Goal: Task Accomplishment & Management: Manage account settings

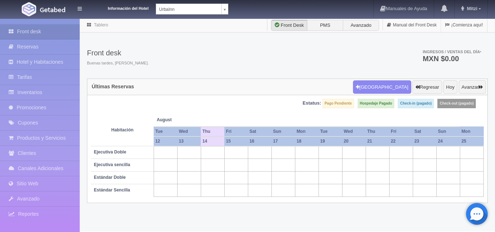
click at [226, 18] on body "Información del Hotel UrbaInn UrbaInn Hotel Rosgaud Manuales de Ayuda Actualiza…" at bounding box center [247, 124] width 495 height 213
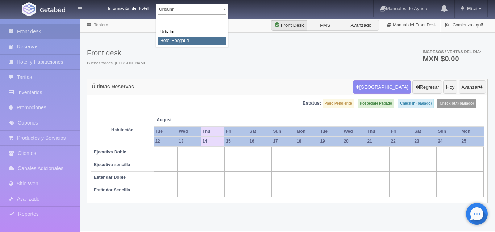
select select "561"
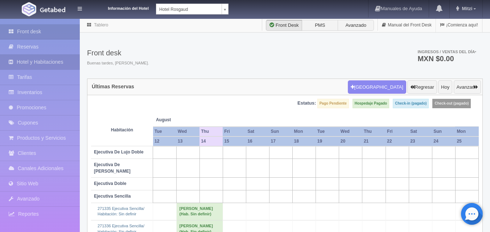
click at [62, 62] on link "Hotel y Habitaciones" at bounding box center [40, 62] width 80 height 15
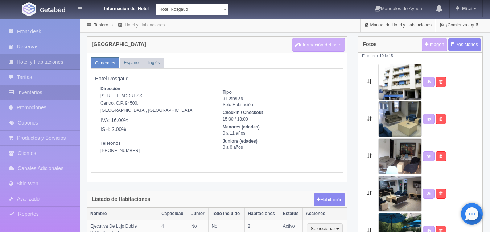
click at [55, 89] on link "Inventarios" at bounding box center [40, 92] width 80 height 15
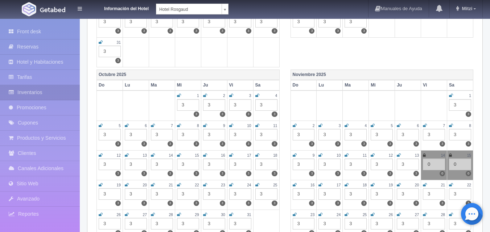
scroll to position [290, 0]
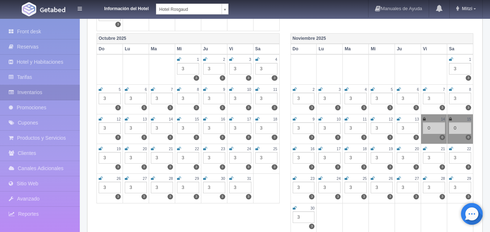
click at [299, 161] on div "3" at bounding box center [303, 158] width 22 height 12
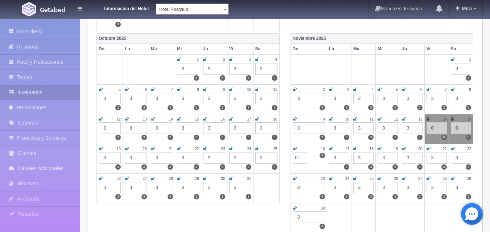
type input "0"
click at [295, 151] on link at bounding box center [294, 149] width 4 height 6
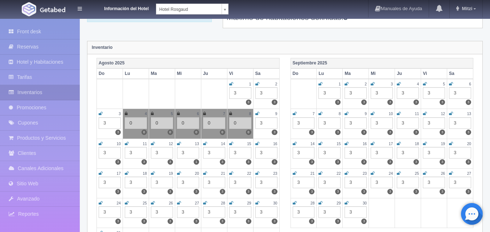
scroll to position [0, 0]
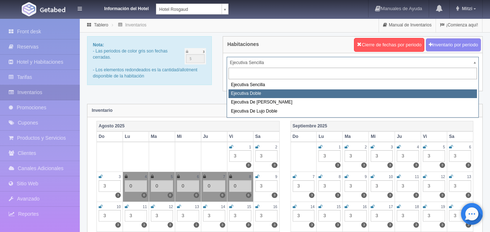
select select "1750"
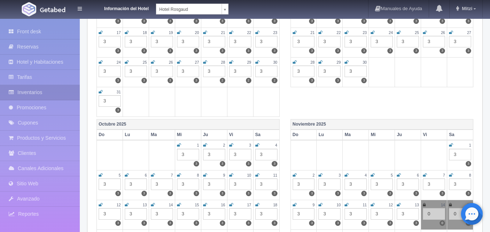
scroll to position [254, 0]
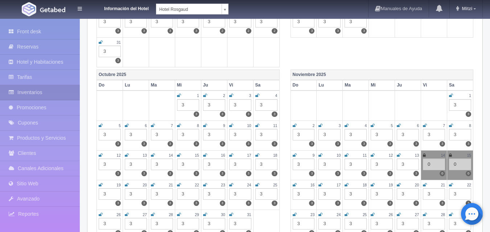
click at [311, 191] on div "3" at bounding box center [303, 194] width 22 height 12
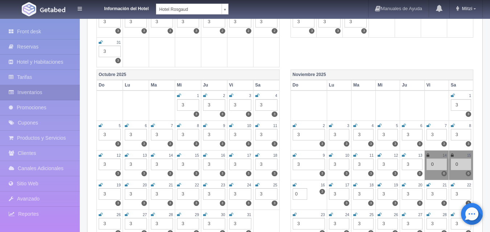
type input "0"
click at [295, 185] on icon at bounding box center [294, 185] width 4 height 4
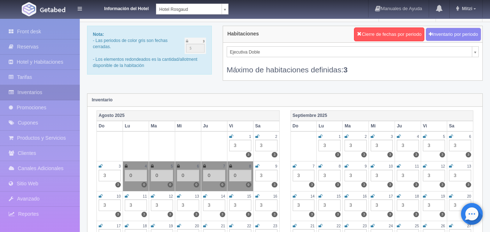
scroll to position [0, 0]
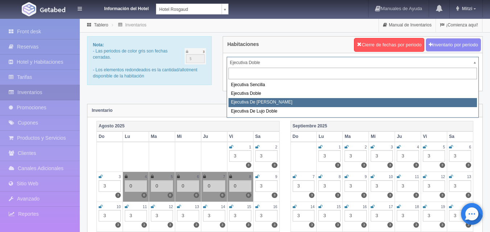
select select "1817"
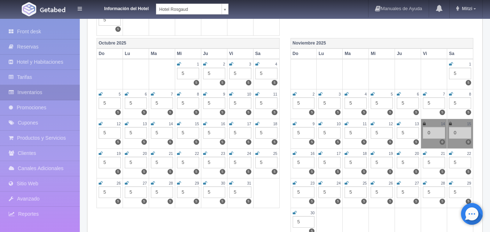
scroll to position [290, 0]
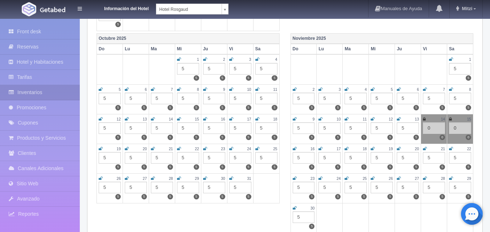
click at [310, 159] on div "5" at bounding box center [303, 158] width 22 height 12
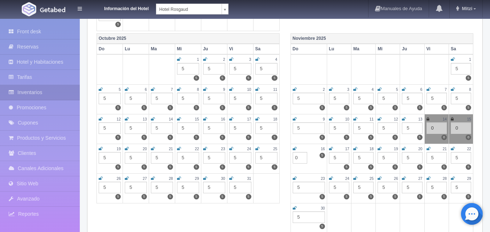
type input "0"
click at [296, 149] on div "16" at bounding box center [308, 149] width 32 height 6
click at [295, 148] on icon at bounding box center [294, 149] width 4 height 4
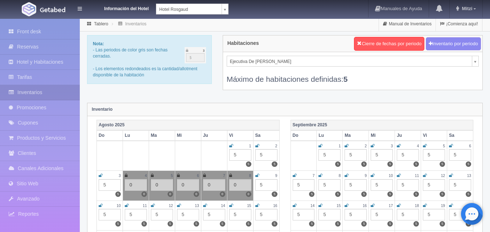
scroll to position [0, 0]
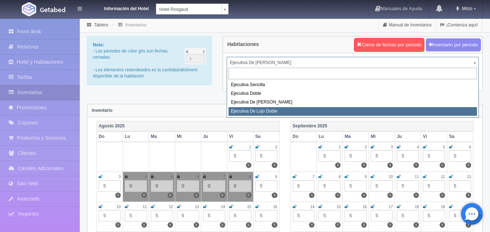
select select "1845"
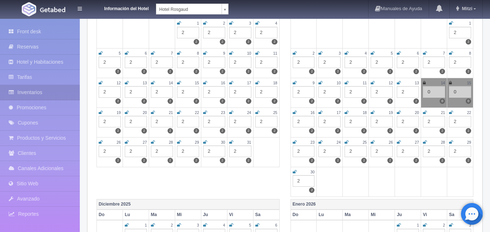
scroll to position [290, 0]
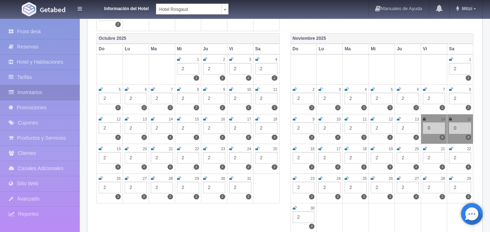
click at [301, 158] on div "2" at bounding box center [303, 158] width 22 height 12
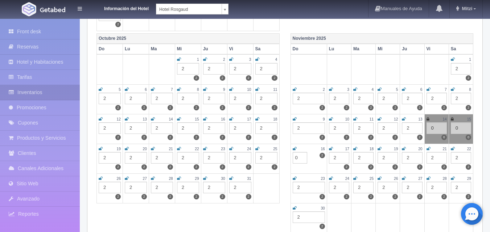
type input "0"
click at [294, 150] on icon at bounding box center [294, 149] width 4 height 4
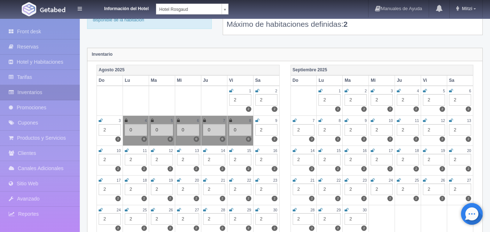
scroll to position [0, 0]
